Goal: Task Accomplishment & Management: Manage account settings

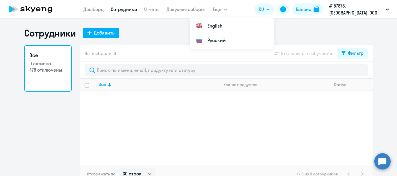
select select "30"
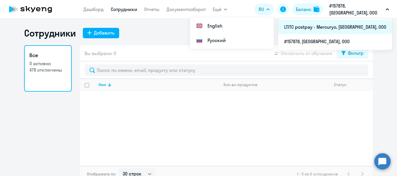
click at [344, 21] on li "LTITC postpay - Mercuryo, [GEOGRAPHIC_DATA], ООО" at bounding box center [335, 27] width 114 height 15
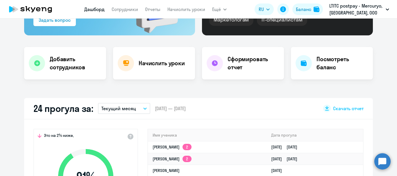
scroll to position [87, 0]
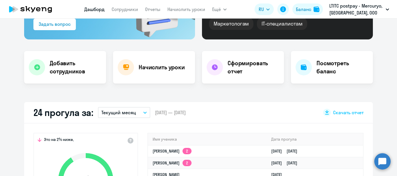
select select "30"
click at [119, 8] on link "Сотрудники" at bounding box center [124, 9] width 26 height 6
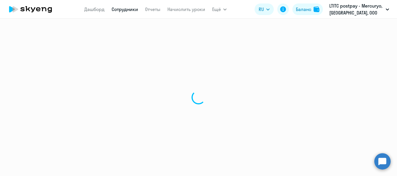
select select "30"
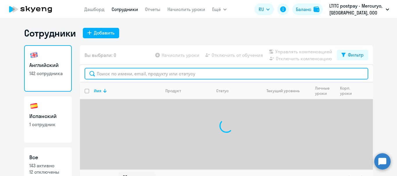
click at [161, 69] on input "text" at bounding box center [225, 74] width 283 height 12
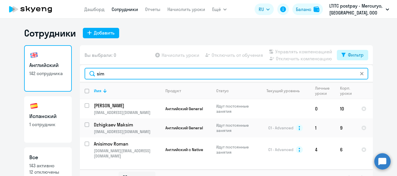
type input "sim"
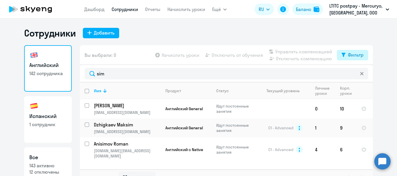
click at [348, 57] on div "Фильтр" at bounding box center [356, 54] width 16 height 7
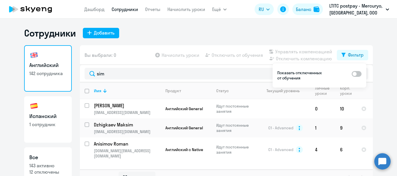
click at [358, 74] on span at bounding box center [356, 74] width 10 height 6
click at [351, 74] on input "checkbox" at bounding box center [351, 74] width 0 height 0
checkbox input "true"
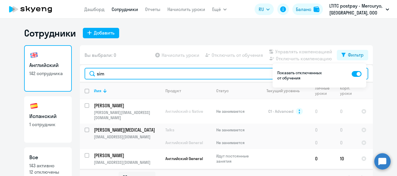
drag, startPoint x: 110, startPoint y: 72, endPoint x: 71, endPoint y: 77, distance: 39.0
click at [71, 77] on div "Английский 142 сотрудника Испанский 1 сотрудник Все 143 активно 12 отключены Вы…" at bounding box center [198, 115] width 348 height 141
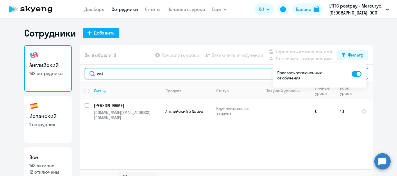
click at [102, 77] on input "zai" at bounding box center [225, 74] width 283 height 12
drag, startPoint x: 106, startPoint y: 73, endPoint x: 86, endPoint y: 71, distance: 20.1
click at [86, 71] on input "zai" at bounding box center [225, 74] width 283 height 12
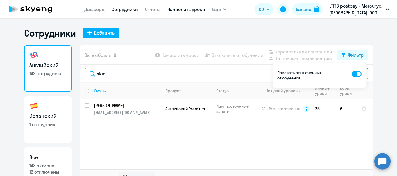
type input "skir"
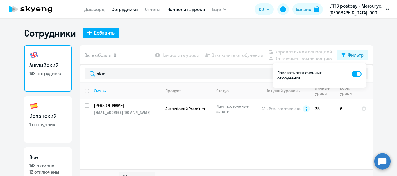
click at [179, 9] on link "Начислить уроки" at bounding box center [186, 9] width 38 height 6
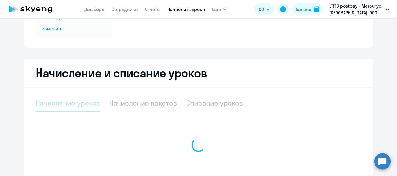
select select "10"
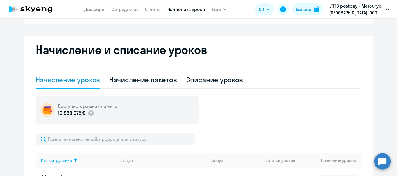
scroll to position [116, 0]
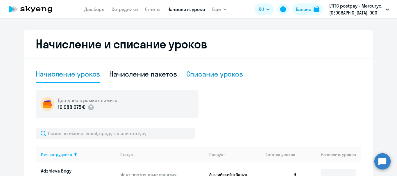
click at [197, 74] on div "Списание уроков" at bounding box center [214, 73] width 57 height 9
select select "10"
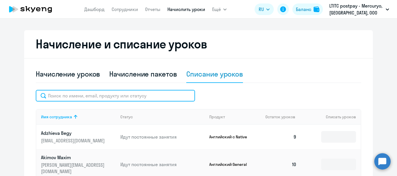
drag, startPoint x: 113, startPoint y: 92, endPoint x: 112, endPoint y: 95, distance: 3.0
click at [112, 95] on input "text" at bounding box center [115, 96] width 159 height 12
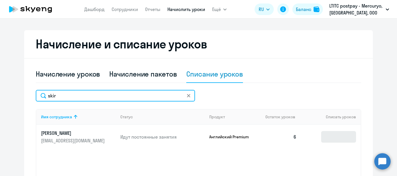
type input "skir"
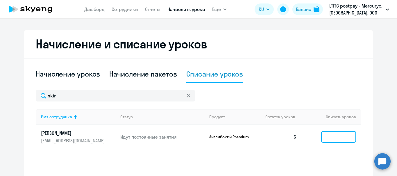
click at [330, 134] on input at bounding box center [338, 137] width 35 height 12
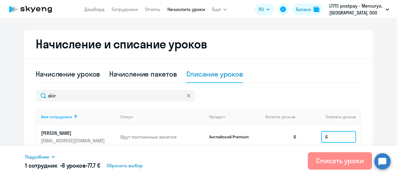
type input "6"
click at [328, 165] on div "Списать уроки" at bounding box center [340, 160] width 48 height 9
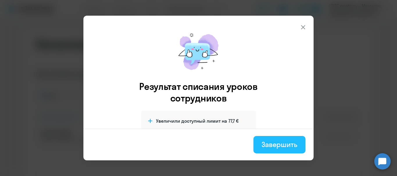
click at [269, 144] on div "Завершить" at bounding box center [279, 144] width 36 height 9
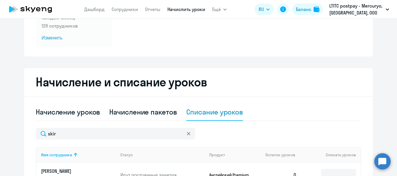
scroll to position [0, 0]
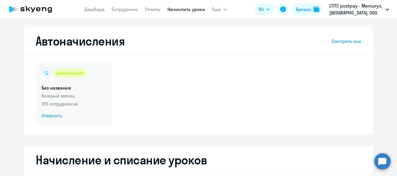
click at [44, 116] on span "Изменить" at bounding box center [74, 116] width 64 height 7
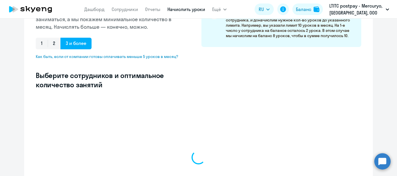
select select "10"
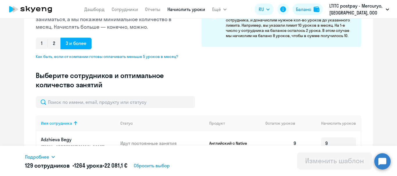
scroll to position [116, 0]
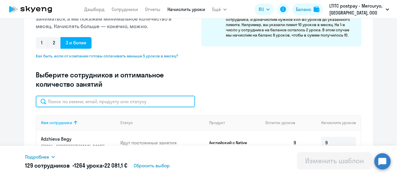
click at [80, 101] on input "text" at bounding box center [115, 102] width 159 height 12
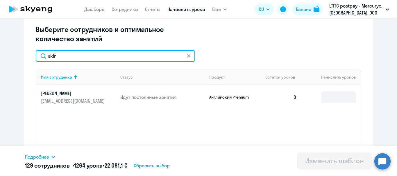
scroll to position [174, 0]
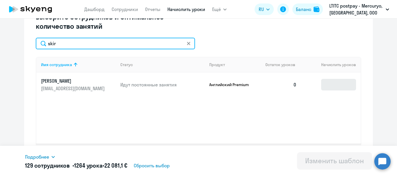
type input "skir"
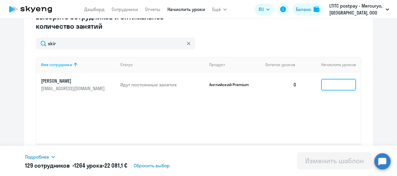
click at [328, 84] on input at bounding box center [338, 85] width 35 height 12
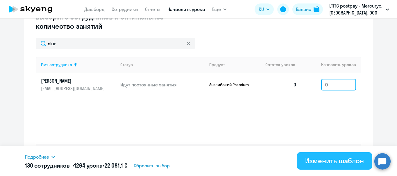
type input "0"
click at [338, 159] on div "Изменить шаблон" at bounding box center [334, 160] width 59 height 9
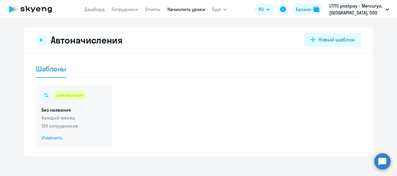
click at [43, 138] on span "Изменить" at bounding box center [74, 138] width 64 height 7
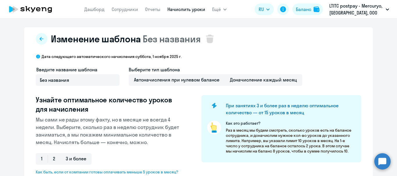
select select "10"
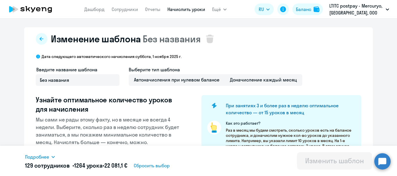
scroll to position [116, 0]
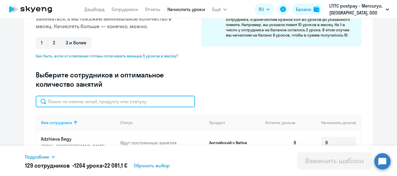
click at [105, 102] on input "text" at bounding box center [115, 102] width 159 height 12
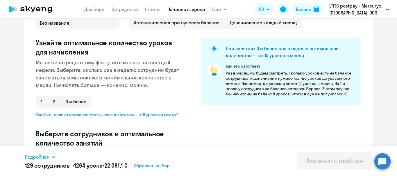
scroll to position [58, 0]
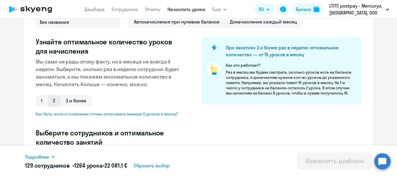
type input "ski"
click at [51, 99] on span "2" at bounding box center [54, 101] width 13 height 12
click at [0, 0] on input "2" at bounding box center [0, 0] width 0 height 0
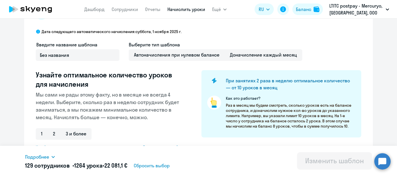
scroll to position [0, 0]
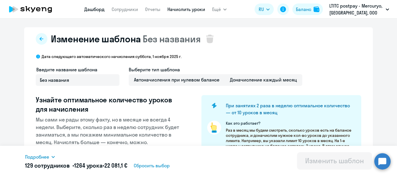
click at [96, 9] on link "Дашборд" at bounding box center [94, 9] width 20 height 6
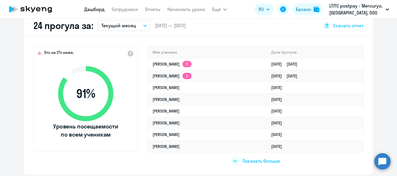
select select "30"
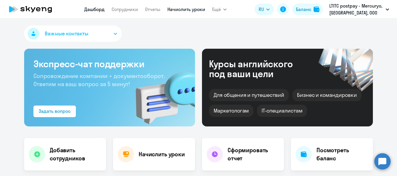
click at [195, 11] on link "Начислить уроки" at bounding box center [186, 9] width 38 height 6
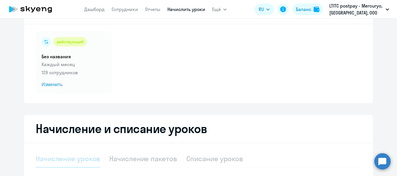
select select "10"
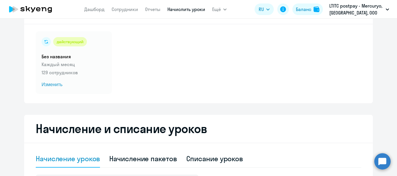
scroll to position [116, 0]
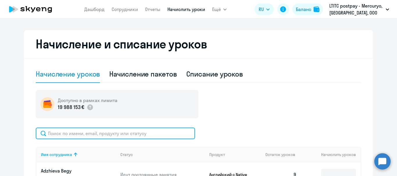
click at [130, 134] on input "text" at bounding box center [115, 134] width 159 height 12
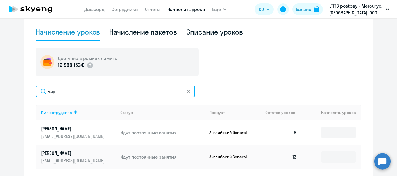
scroll to position [174, 0]
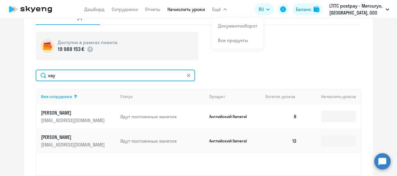
type input "vay"
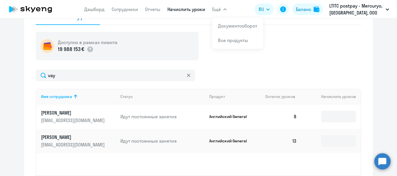
click at [187, 76] on icon at bounding box center [188, 75] width 3 height 3
